Goal: Check status

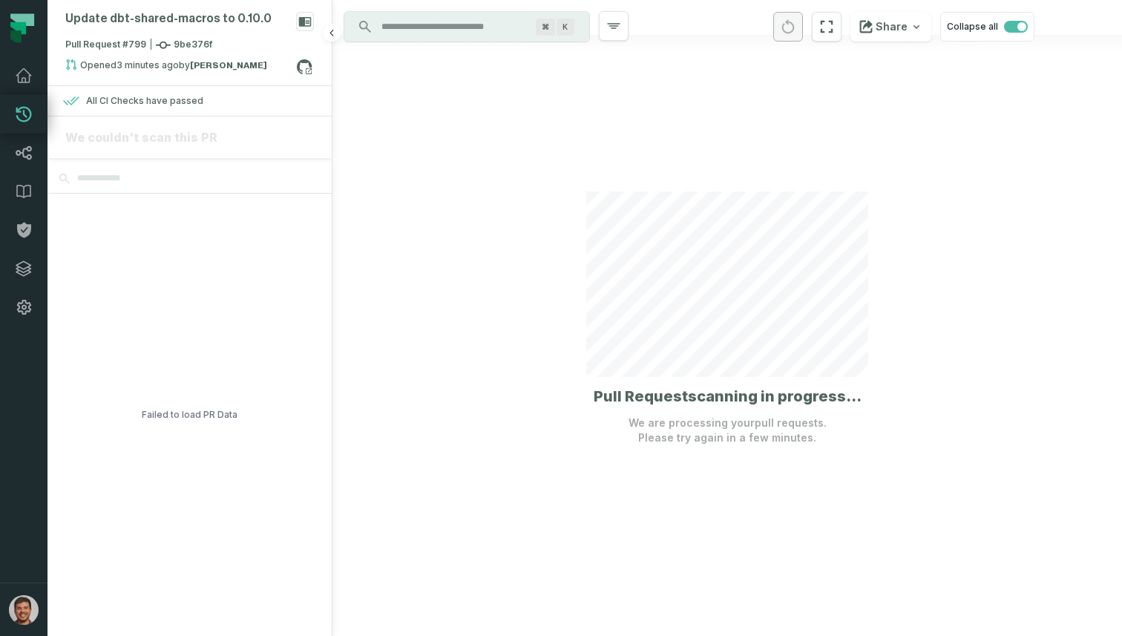
click at [255, 254] on div "Failed to load PR Data" at bounding box center [189, 415] width 284 height 442
click at [183, 99] on div "All CI Checks have passed" at bounding box center [144, 101] width 117 height 12
